Goal: Information Seeking & Learning: Learn about a topic

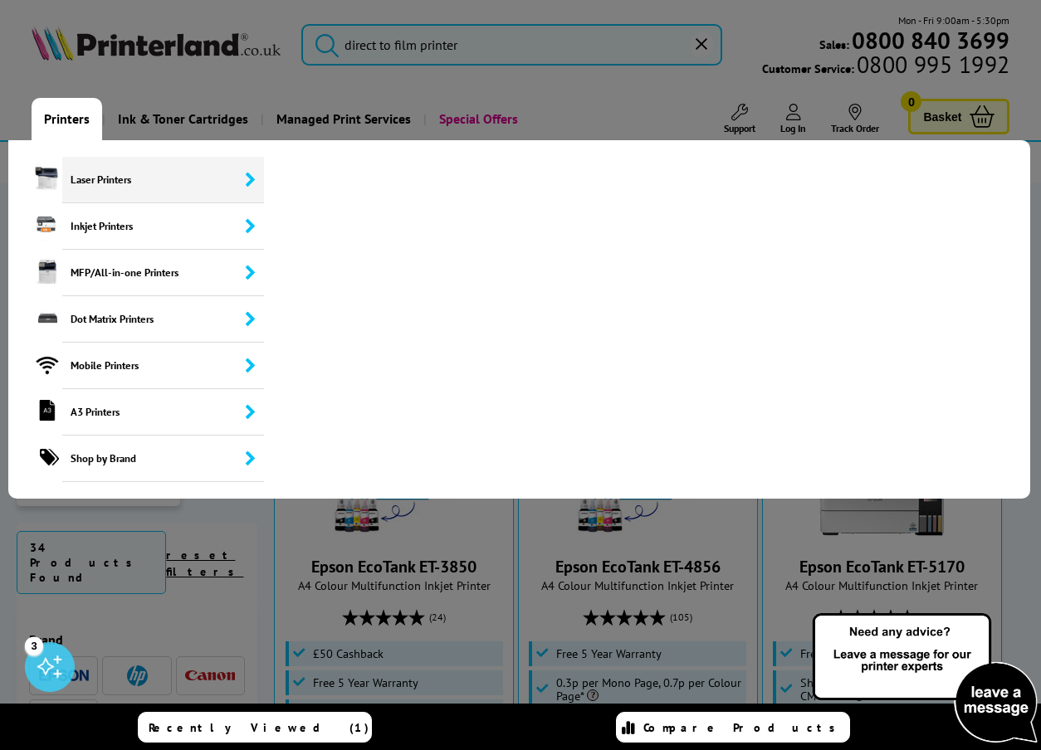
click at [123, 198] on span "Laser Printers" at bounding box center [163, 180] width 202 height 46
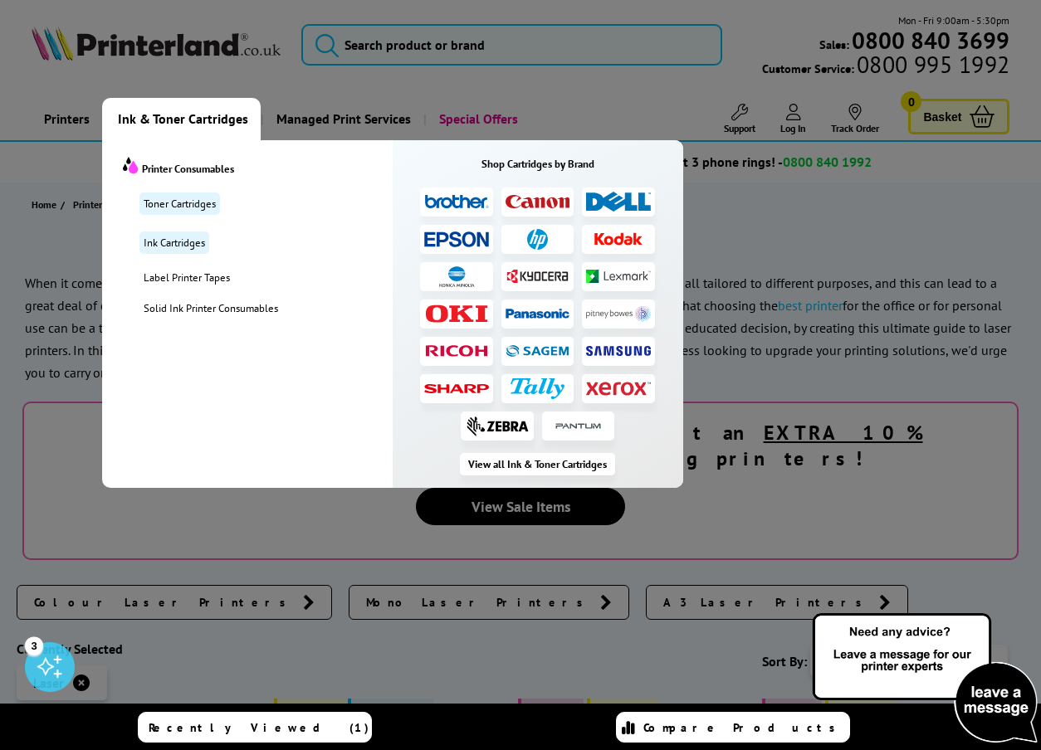
click at [454, 238] on img at bounding box center [456, 240] width 65 height 16
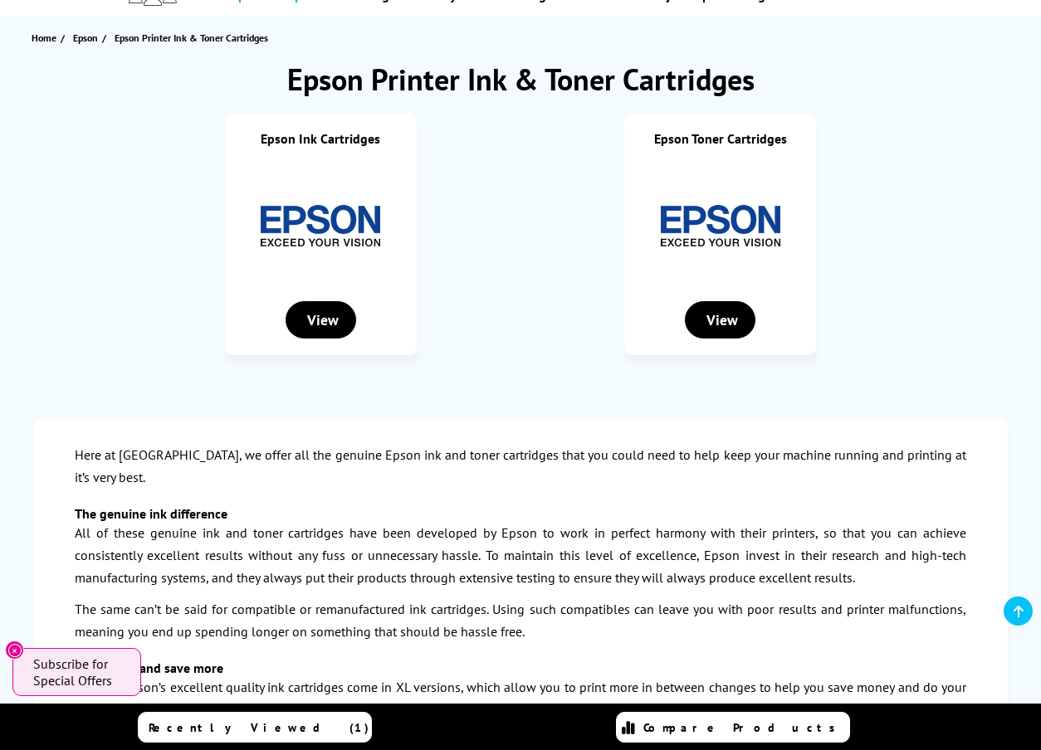
scroll to position [176, 0]
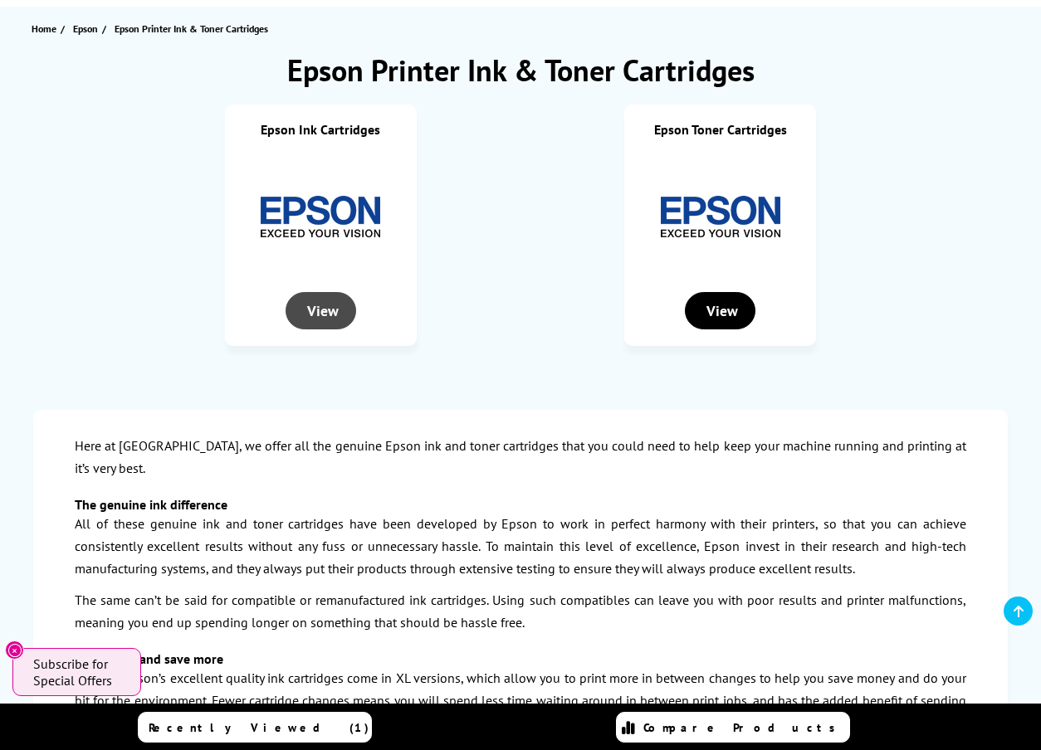
click at [317, 317] on div "View" at bounding box center [320, 310] width 71 height 37
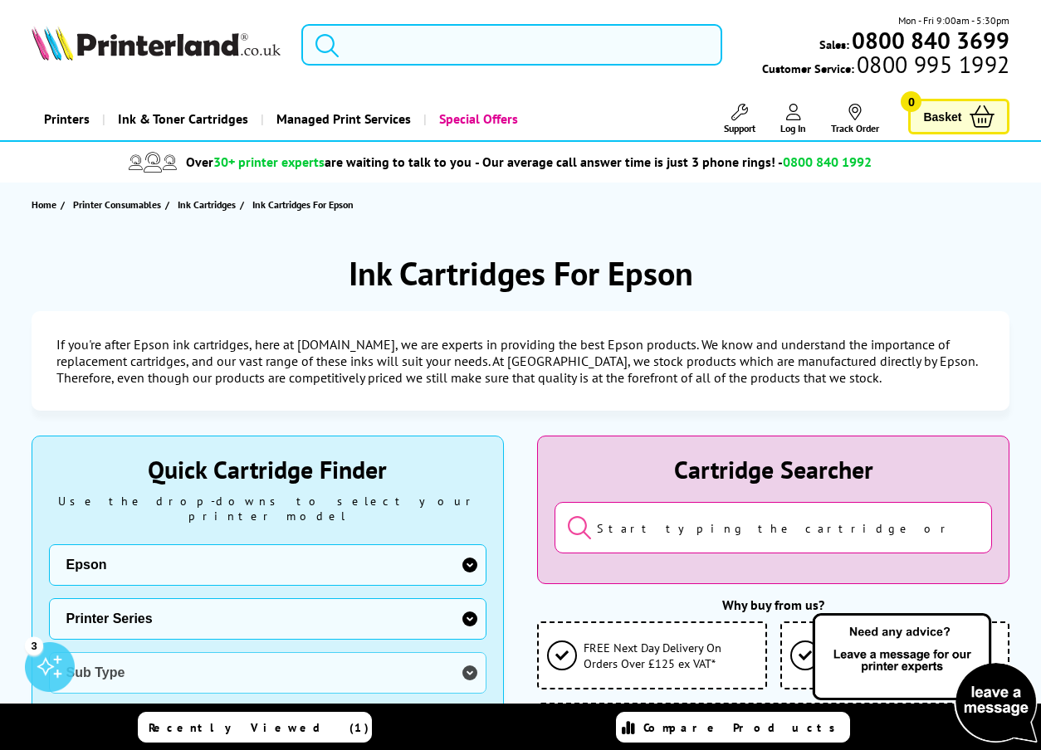
click at [393, 46] on input "search" at bounding box center [511, 44] width 421 height 41
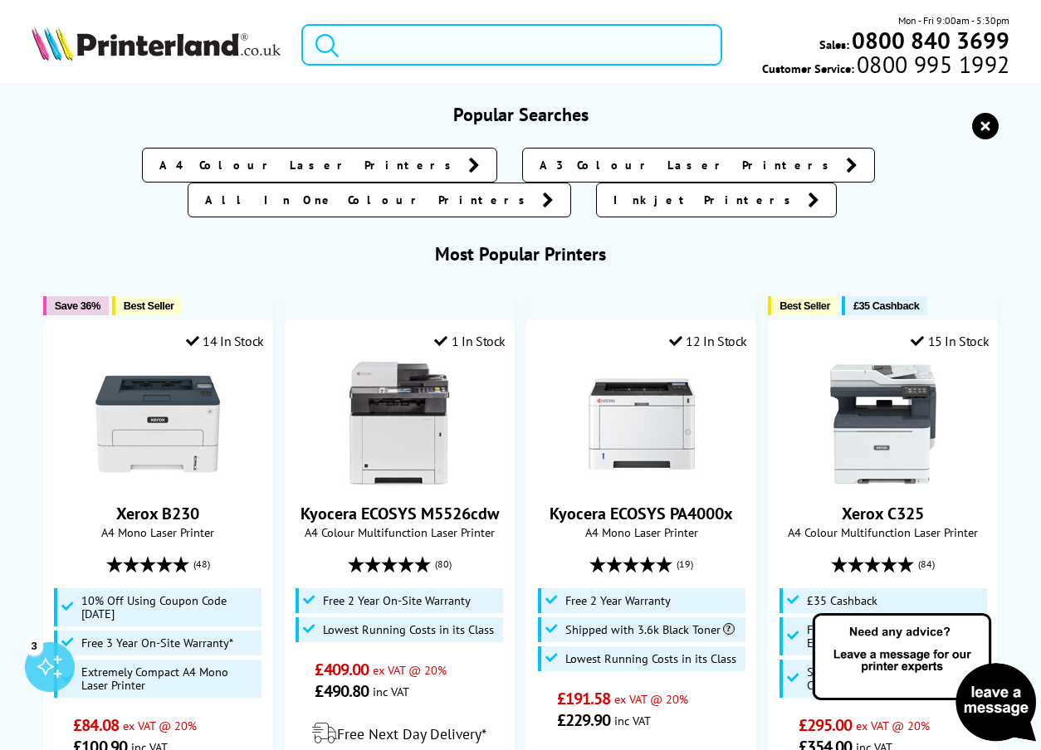
paste input "Epson SureColor SC-F1000 Hybrid DTG & DTF Printer"
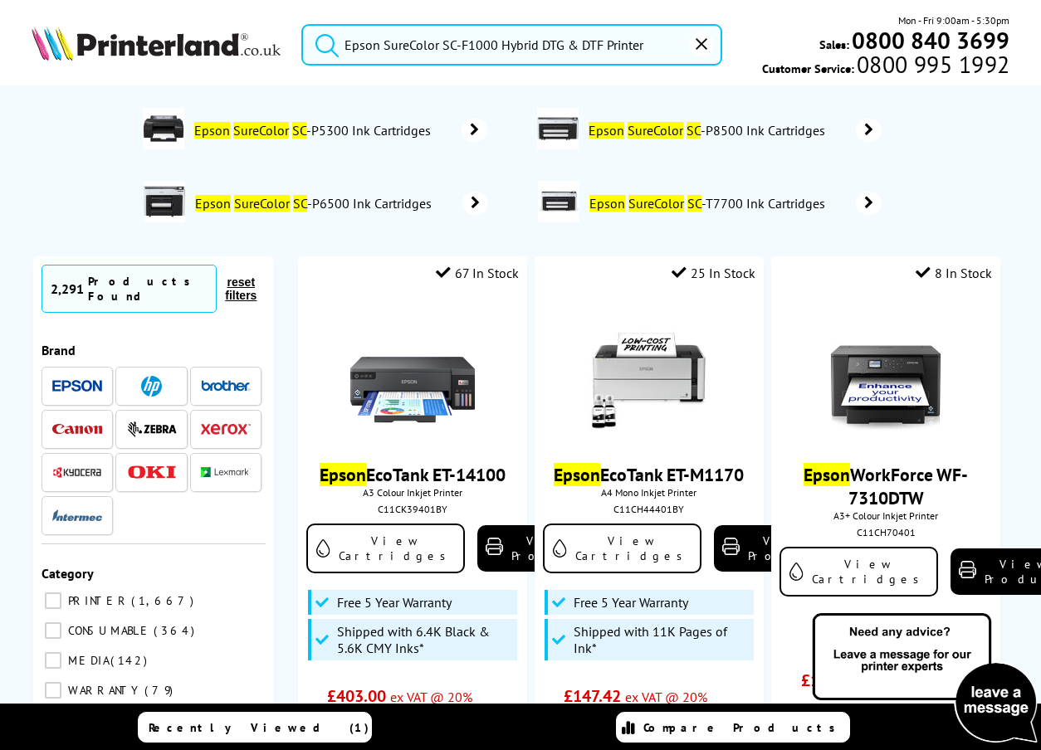
click at [323, 41] on button "submit" at bounding box center [322, 42] width 41 height 37
drag, startPoint x: 651, startPoint y: 47, endPoint x: 502, endPoint y: 44, distance: 149.4
click at [502, 44] on input "Epson SureColor SC-F1000 Hybrid DTG & DTF Printer" at bounding box center [511, 44] width 421 height 41
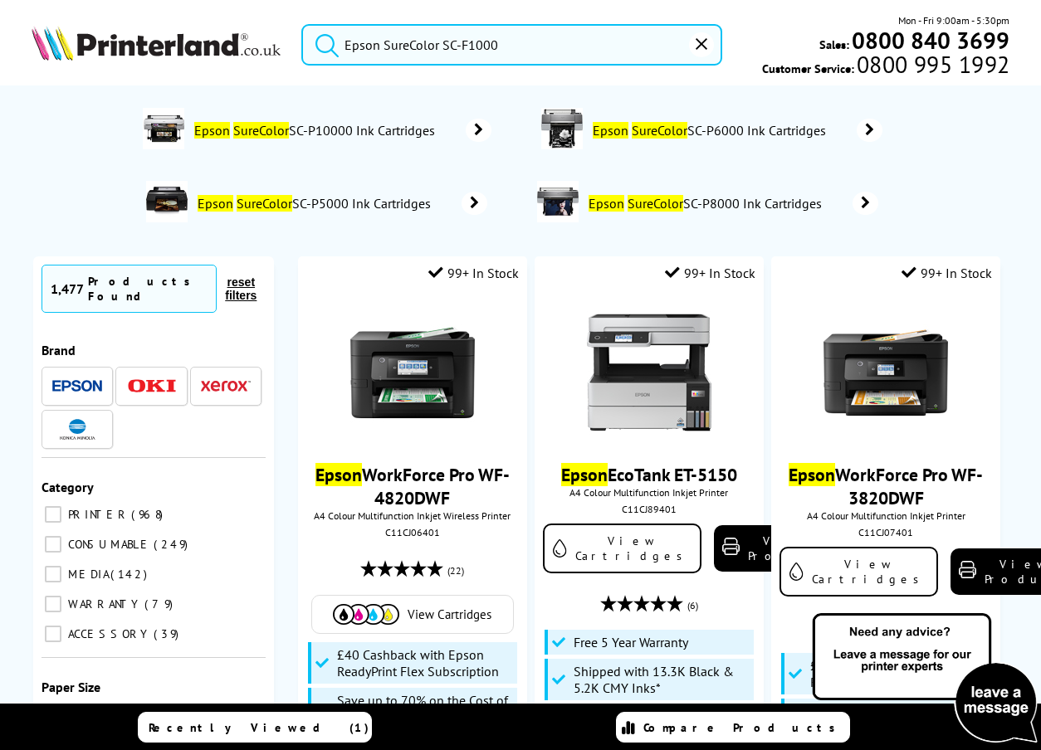
type input "Epson SureColor SC-F1000"
click at [323, 41] on button "submit" at bounding box center [322, 42] width 41 height 37
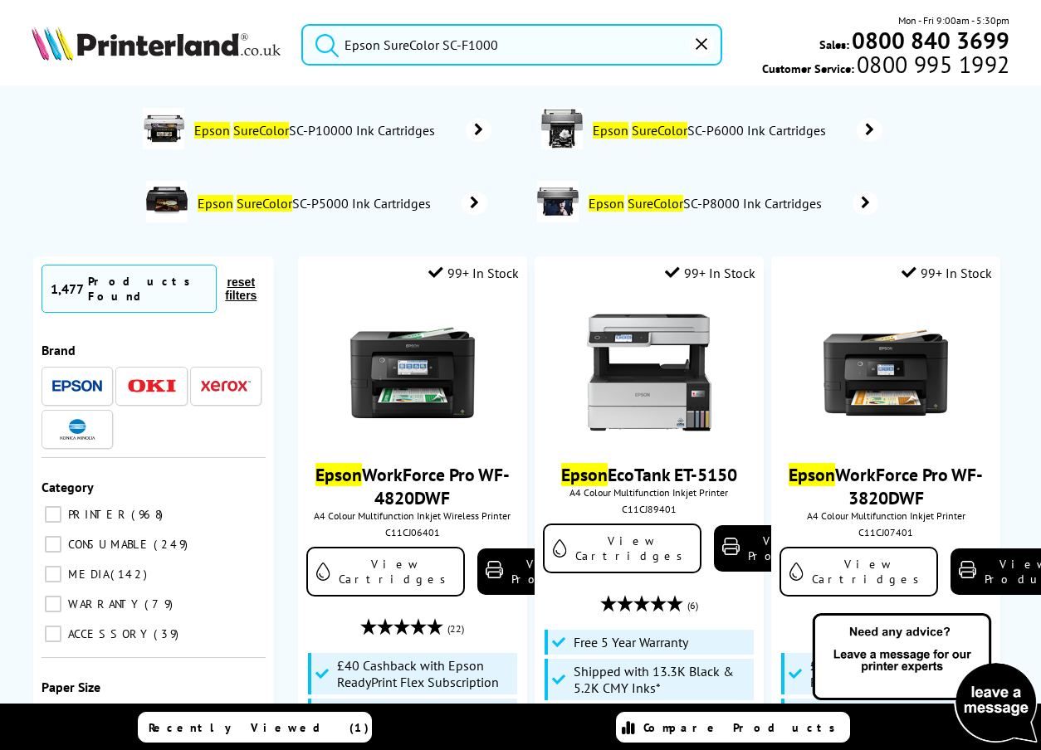
click at [84, 380] on img at bounding box center [77, 386] width 50 height 12
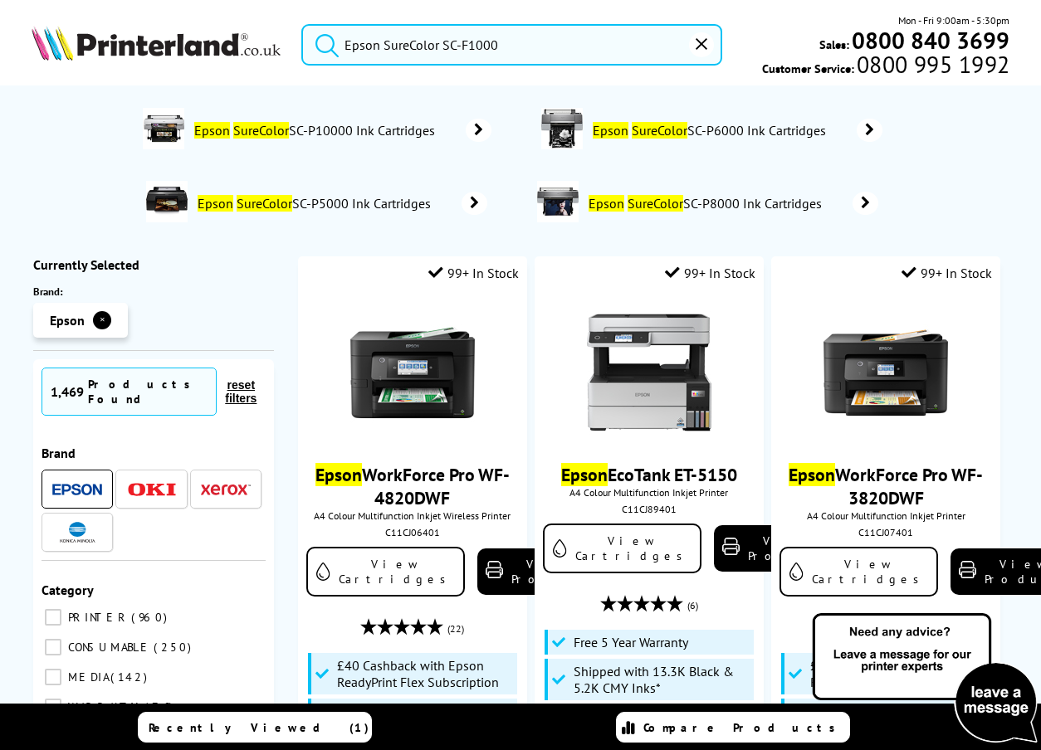
click at [924, 166] on ol "Epson SureColor SC-P10000 Ink Cartridges Epson SureColor SC-P6000 Ink Cartridge…" at bounding box center [519, 167] width 947 height 146
click at [407, 133] on span "Epson SureColor SC-P10000 Ink Cartridges" at bounding box center [317, 130] width 248 height 17
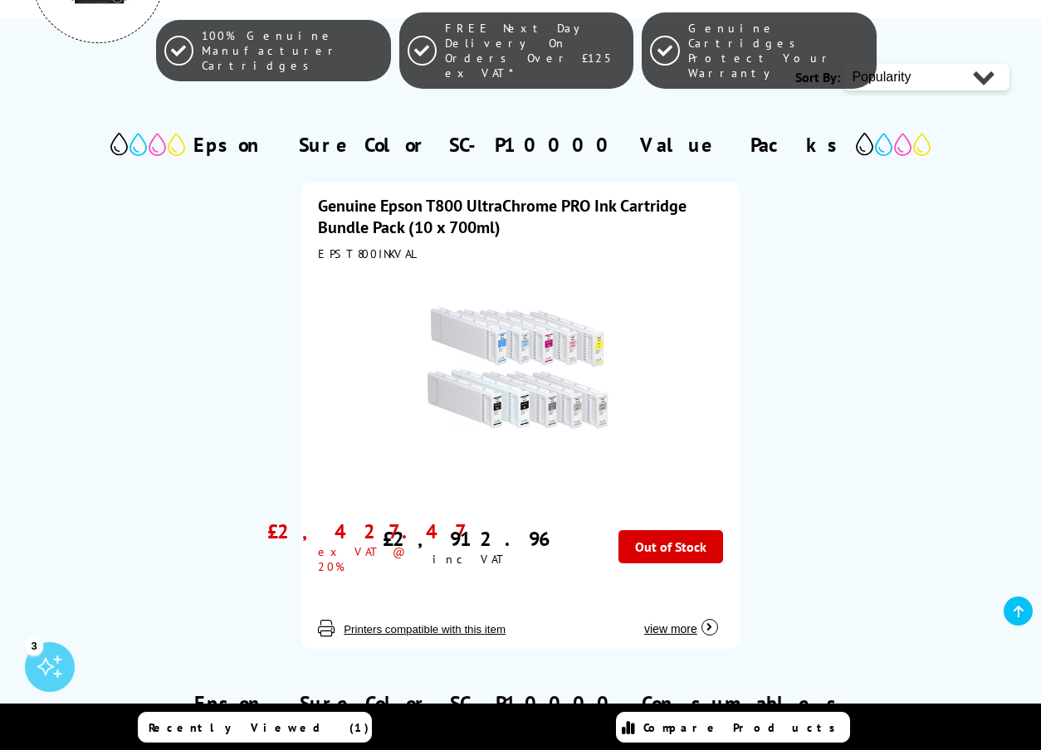
scroll to position [358, 0]
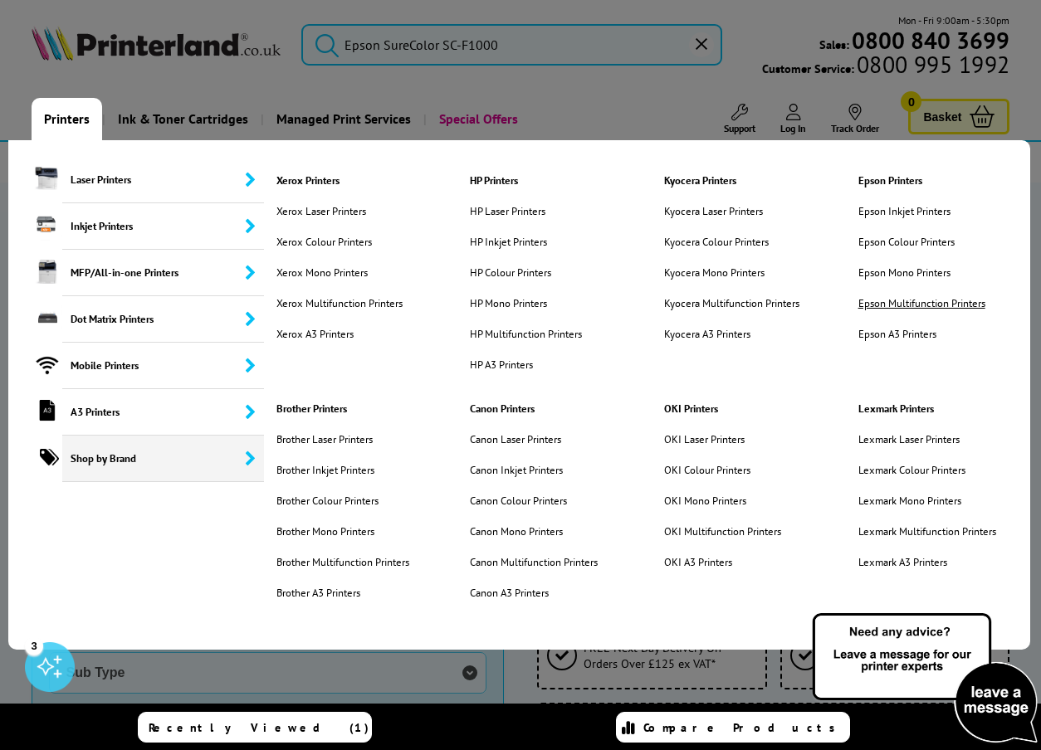
click at [936, 307] on link "Epson Multifunction Printers" at bounding box center [921, 303] width 135 height 14
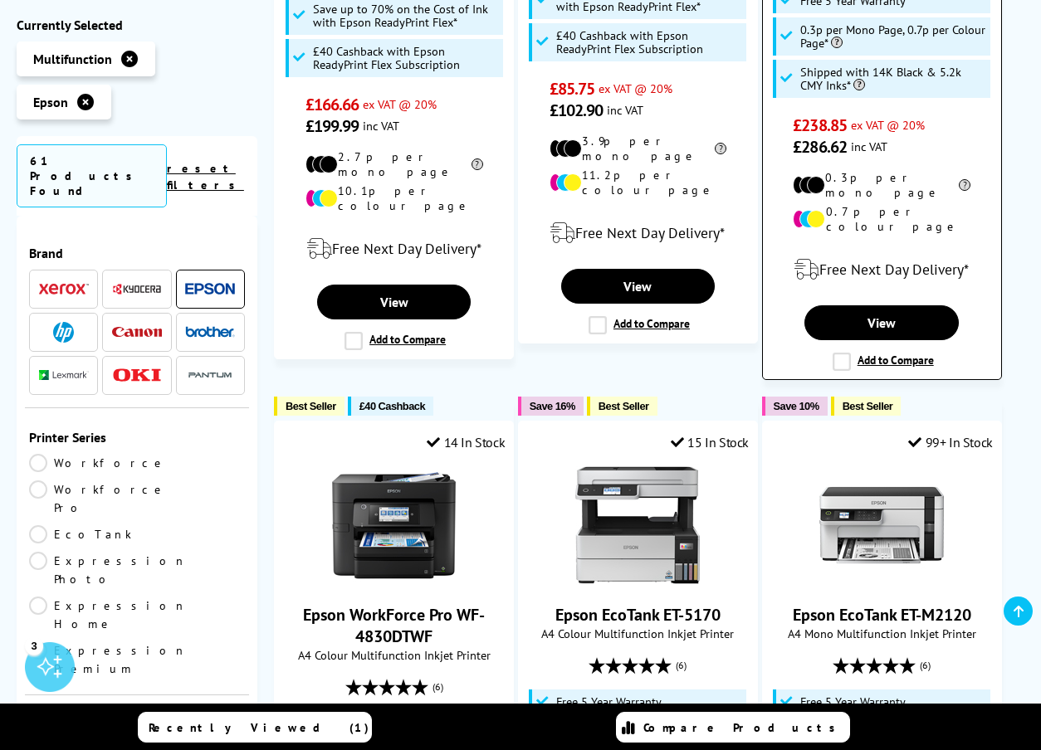
scroll to position [2543, 0]
